Goal: Check status: Check status

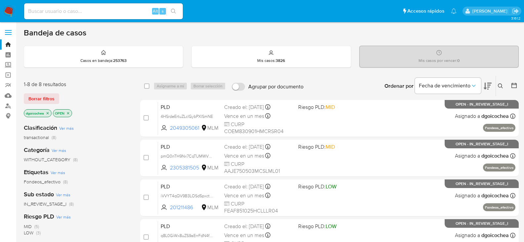
click at [502, 86] on icon at bounding box center [500, 85] width 5 height 5
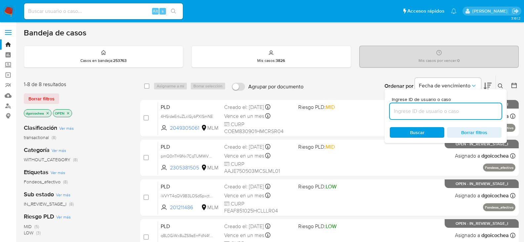
click at [436, 110] on input at bounding box center [446, 111] width 112 height 9
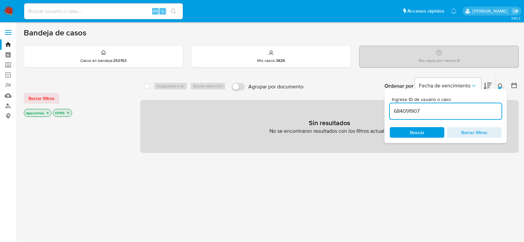
click at [436, 110] on input "684091907" at bounding box center [446, 111] width 112 height 9
type input "684091907"
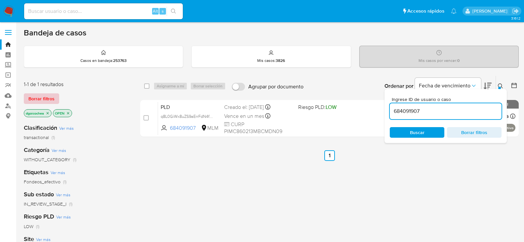
click at [52, 96] on span "Borrar filtros" at bounding box center [41, 98] width 26 height 9
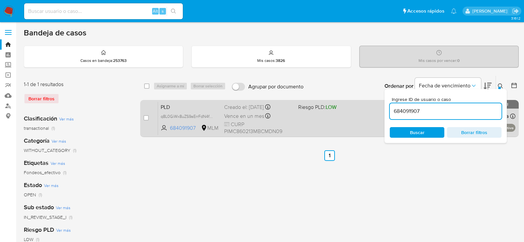
click at [163, 105] on span "PLD" at bounding box center [190, 106] width 58 height 9
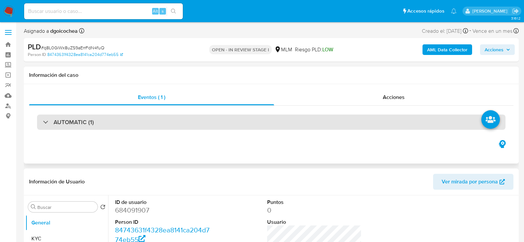
select select "10"
click at [84, 121] on h3 "AUTOMATIC (1)" at bounding box center [74, 121] width 40 height 7
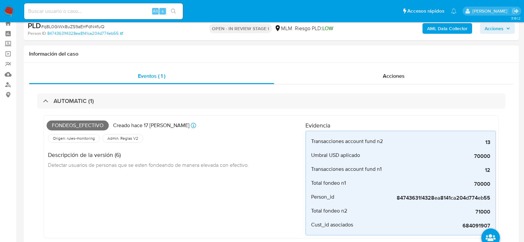
scroll to position [33, 0]
